Goal: Task Accomplishment & Management: Manage account settings

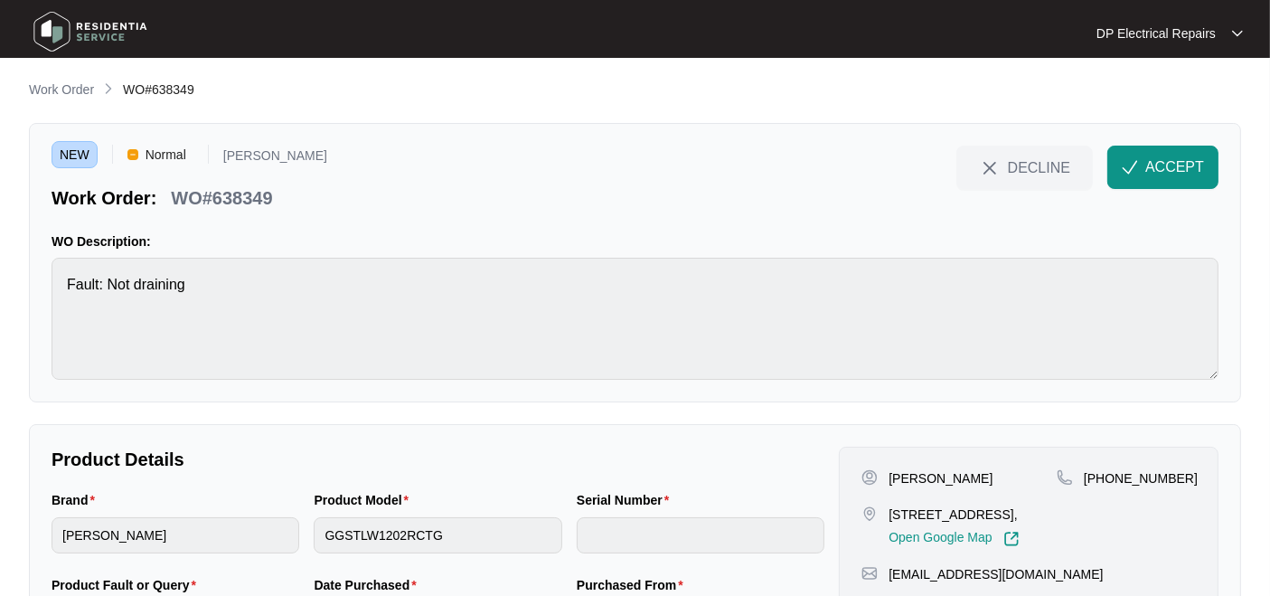
click at [235, 185] on p "WO#638349" at bounding box center [221, 197] width 101 height 25
click at [1133, 155] on button "ACCEPT" at bounding box center [1162, 167] width 111 height 43
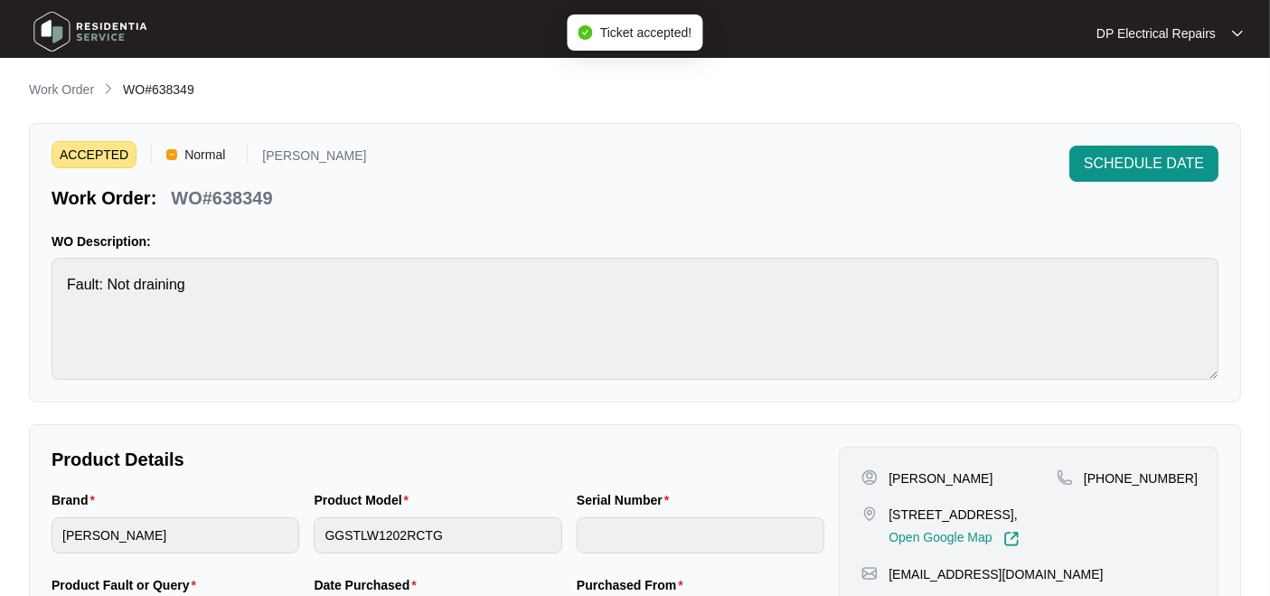
click at [391, 244] on p "WO Description:" at bounding box center [635, 241] width 1167 height 18
click at [240, 194] on p "WO#638349" at bounding box center [221, 197] width 101 height 25
copy p "638349"
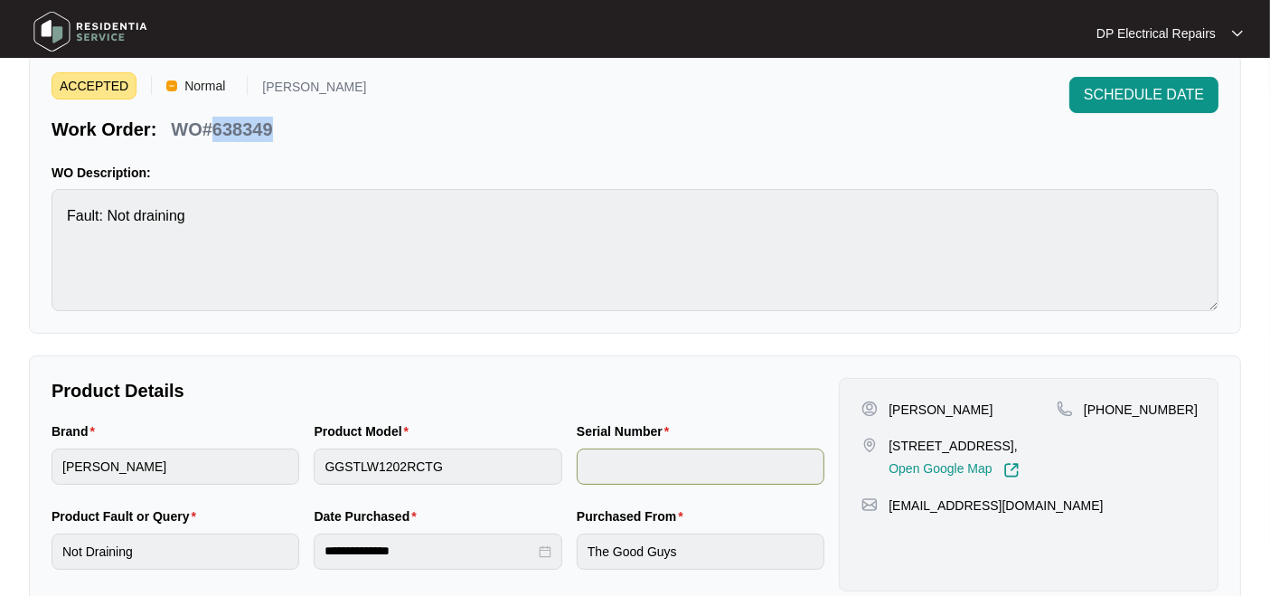
scroll to position [100, 0]
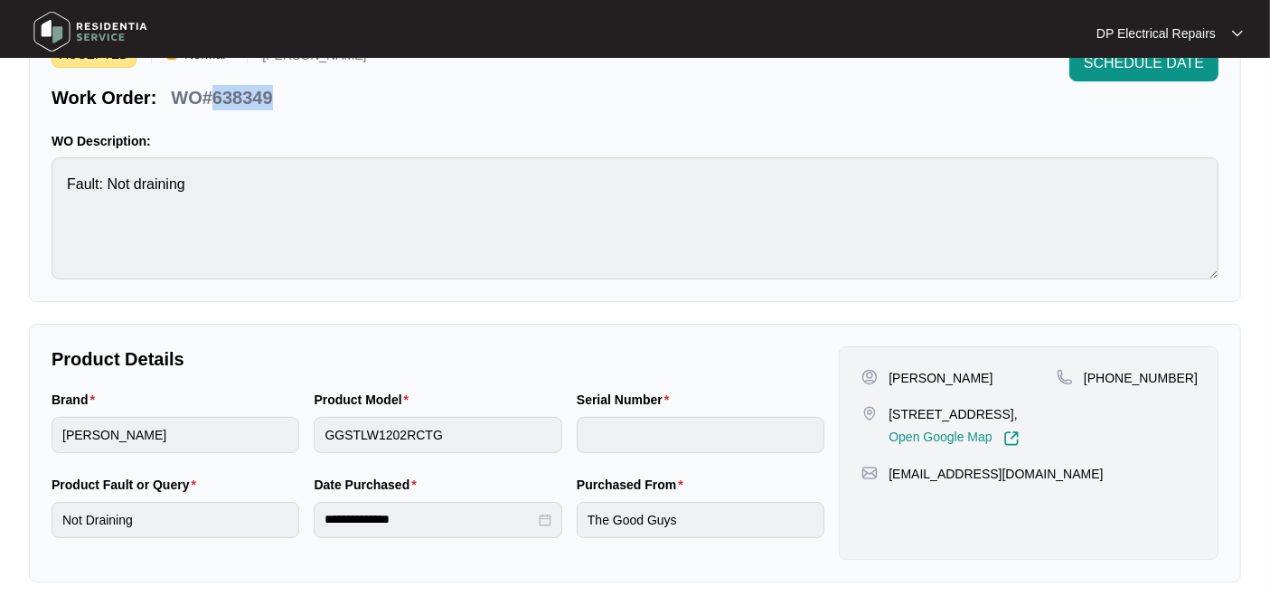
drag, startPoint x: 890, startPoint y: 404, endPoint x: 969, endPoint y: 423, distance: 80.9
click at [969, 423] on p "[STREET_ADDRESS]," at bounding box center [954, 414] width 130 height 18
copy p "21 chifley cres [GEOGRAPHIC_DATA] 3175"
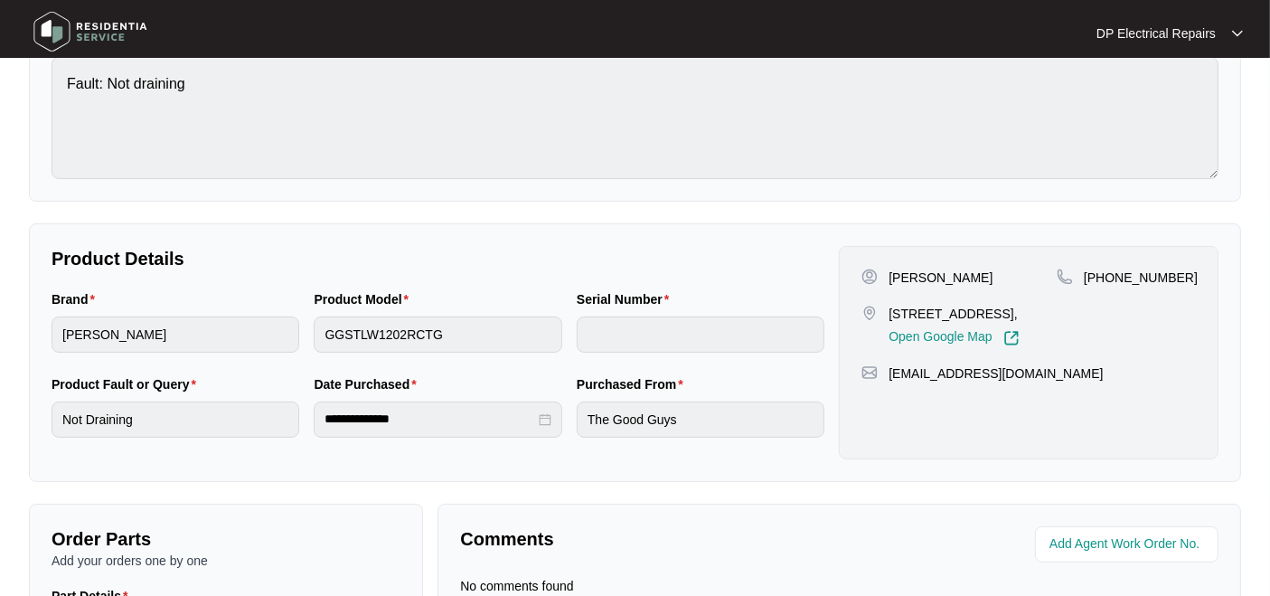
scroll to position [301, 0]
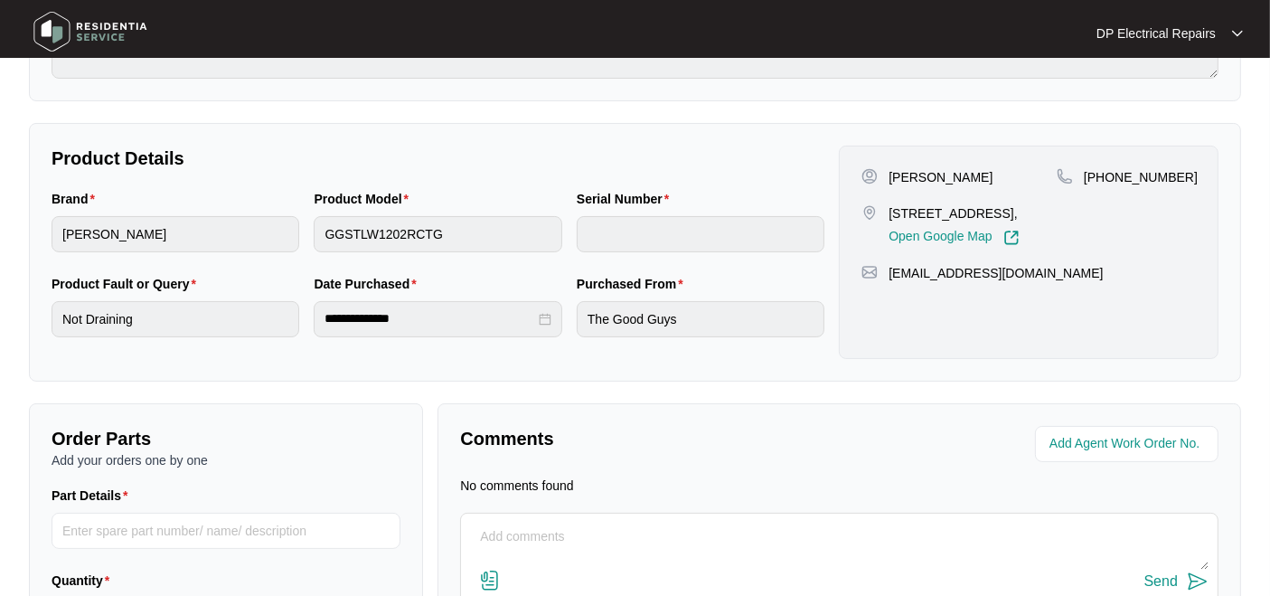
click at [392, 375] on div "**********" at bounding box center [635, 252] width 1212 height 259
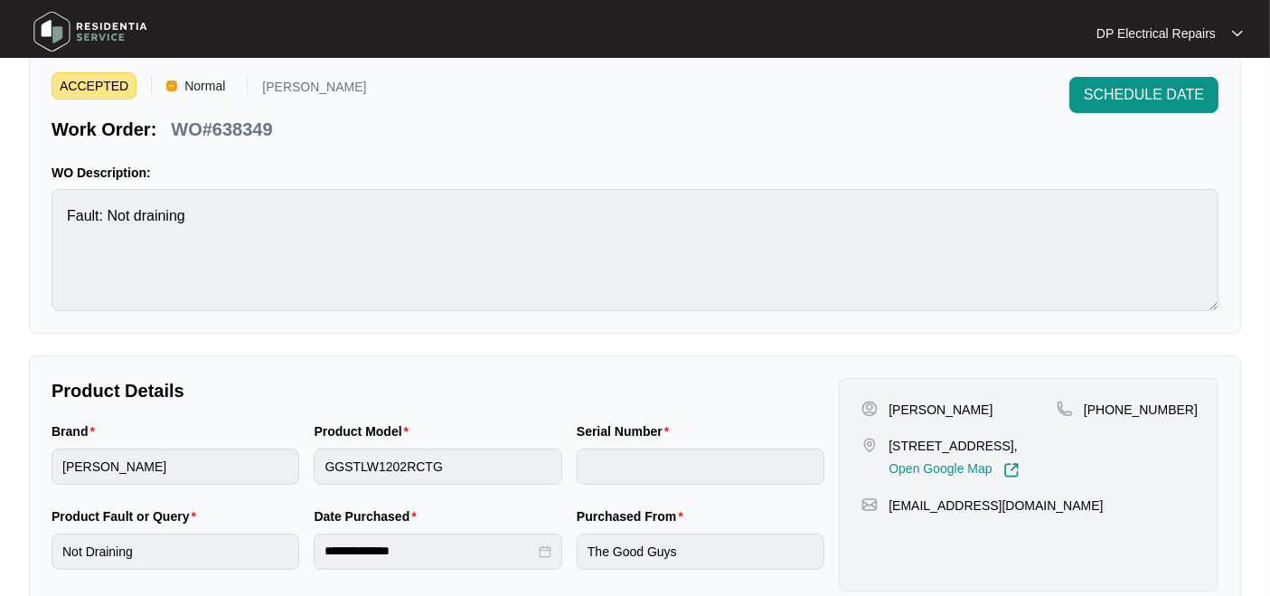
scroll to position [100, 0]
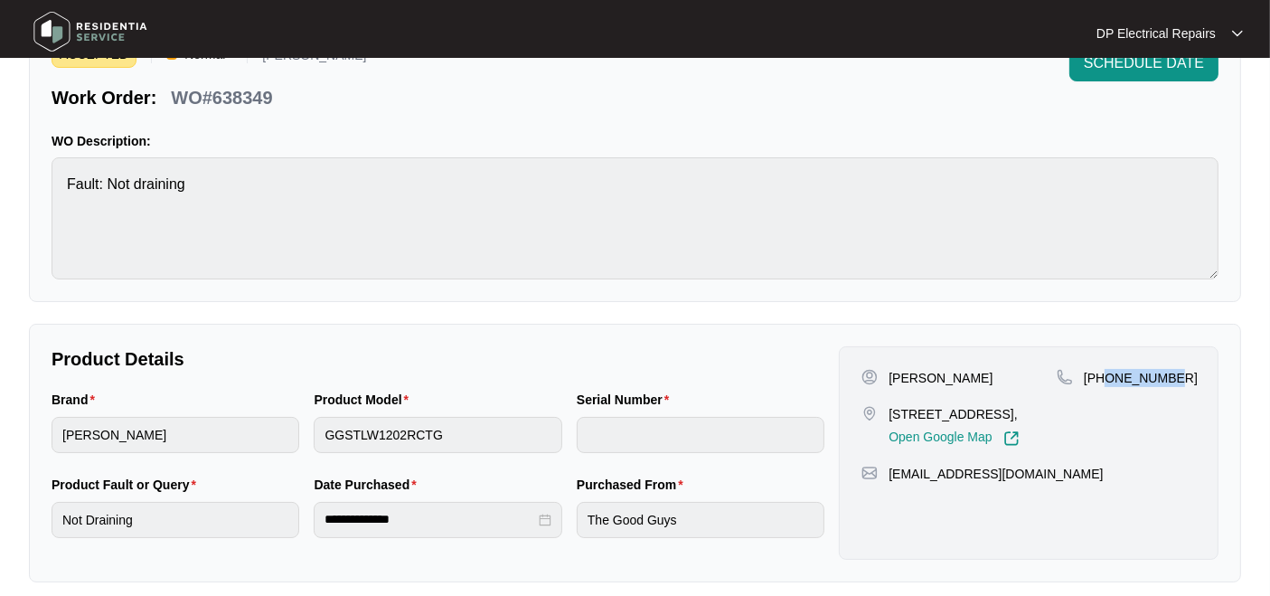
drag, startPoint x: 1105, startPoint y: 373, endPoint x: 1193, endPoint y: 365, distance: 89.0
click at [1193, 369] on div "[PHONE_NUMBER]" at bounding box center [1126, 378] width 139 height 18
copy p "414759773"
click at [1012, 388] on div "[PERSON_NAME] [STREET_ADDRESS], Open Google Map" at bounding box center [958, 408] width 195 height 78
